Goal: Task Accomplishment & Management: Use online tool/utility

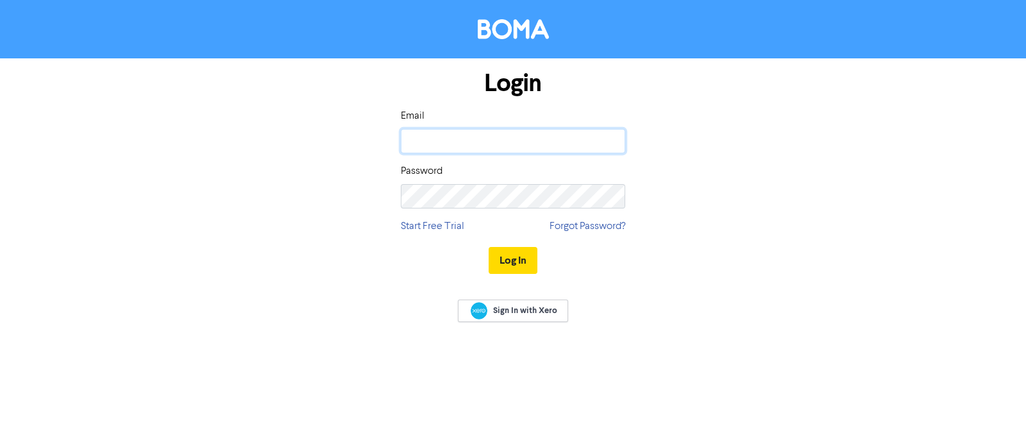
click at [478, 139] on input "email" at bounding box center [513, 141] width 224 height 24
type input "[EMAIL_ADDRESS][DOMAIN_NAME]"
click at [489, 247] on button "Log In" at bounding box center [513, 260] width 49 height 27
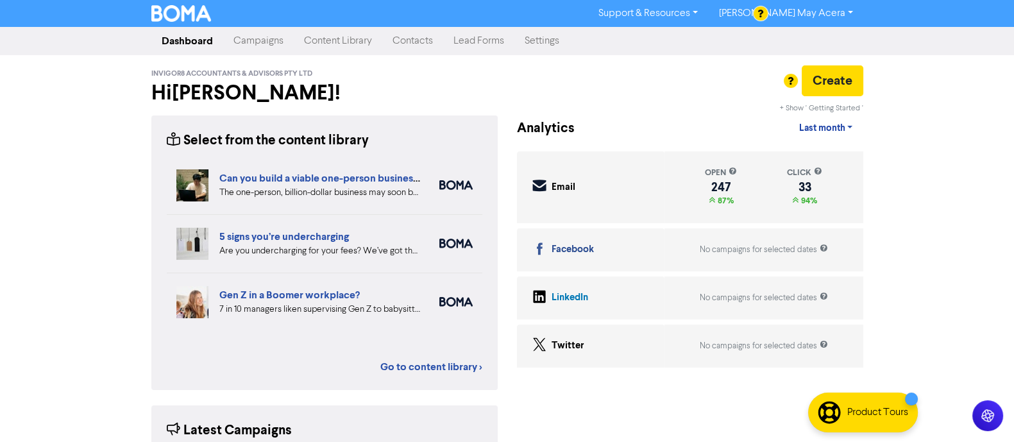
click at [249, 40] on link "Campaigns" at bounding box center [258, 41] width 71 height 26
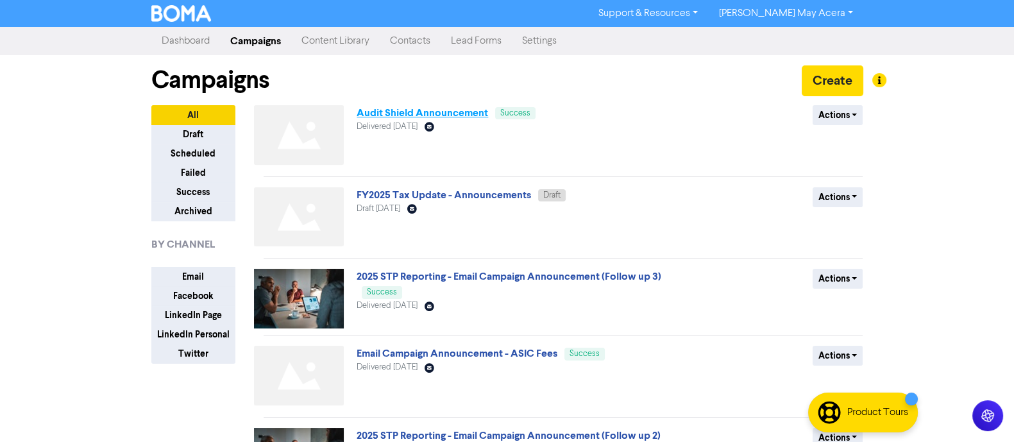
click at [417, 117] on link "Audit Shield Announcement" at bounding box center [422, 112] width 131 height 13
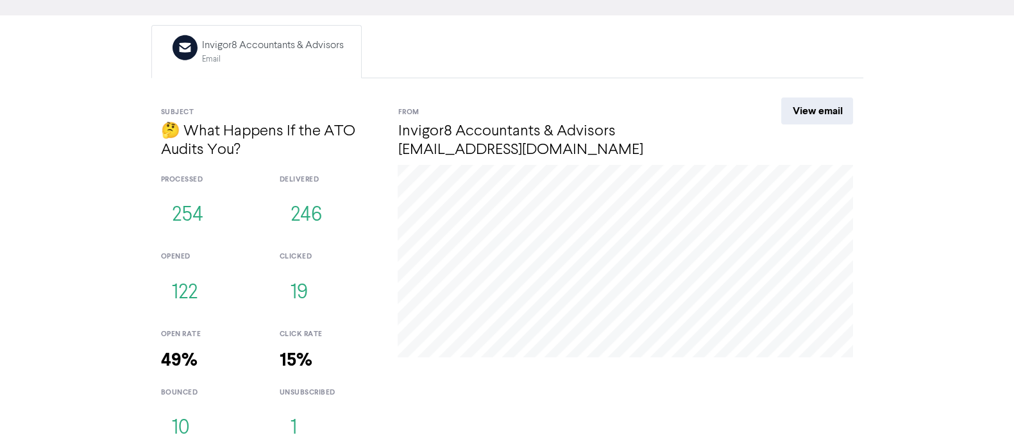
scroll to position [104, 0]
